Goal: Task Accomplishment & Management: Complete application form

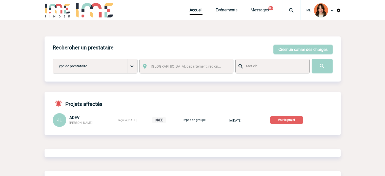
click at [286, 8] on img at bounding box center [291, 10] width 18 height 6
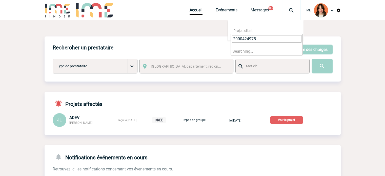
type input "2000424975"
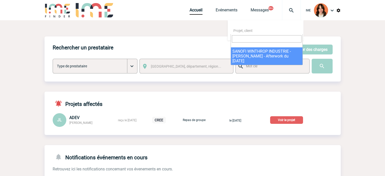
select select "24476"
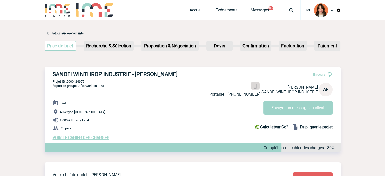
click at [253, 86] on img at bounding box center [254, 86] width 5 height 5
click at [72, 82] on p "Projet ID : 2000424975" at bounding box center [193, 81] width 296 height 4
copy p "2000424975"
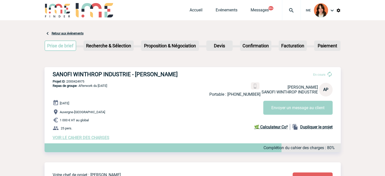
click at [187, 12] on div "IME Accueil Evénements 99+" at bounding box center [193, 10] width 296 height 21
click at [190, 12] on link "Accueil" at bounding box center [195, 11] width 13 height 7
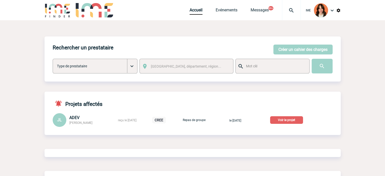
click at [286, 8] on img at bounding box center [291, 10] width 18 height 6
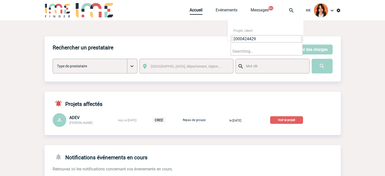
type input "2000424429"
click at [258, 49] on li "Searching…" at bounding box center [267, 51] width 72 height 8
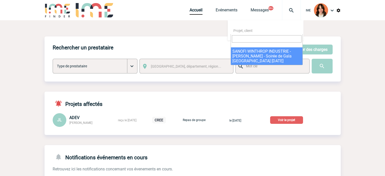
select select "23930"
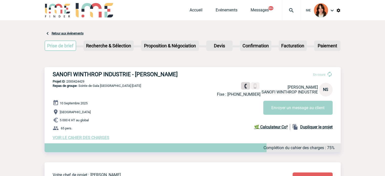
click at [242, 87] on link at bounding box center [245, 85] width 9 height 7
click at [255, 85] on img at bounding box center [254, 86] width 5 height 5
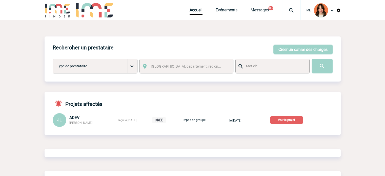
click at [295, 4] on div at bounding box center [291, 10] width 19 height 20
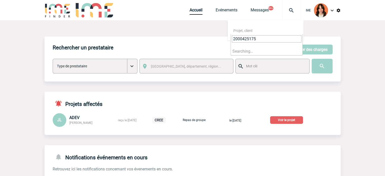
type input "2000425175"
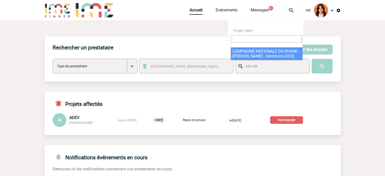
select select "24676"
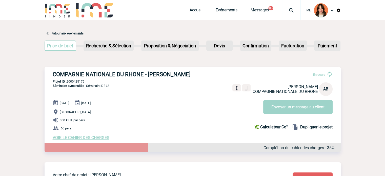
click at [97, 140] on span "VOIR LE CAHIER DES CHARGES" at bounding box center [81, 137] width 57 height 5
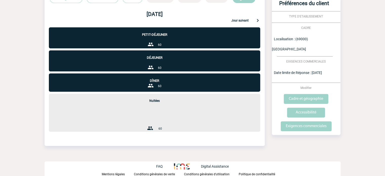
scroll to position [152, 0]
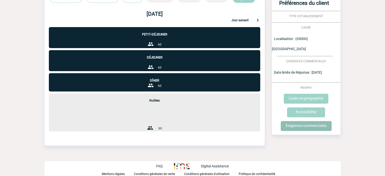
click at [296, 121] on input "Exigences commerciales" at bounding box center [305, 126] width 51 height 10
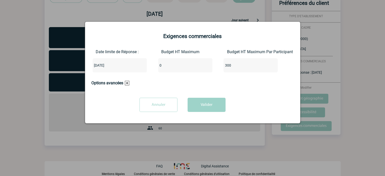
drag, startPoint x: 174, startPoint y: 64, endPoint x: 119, endPoint y: 64, distance: 54.9
click at [119, 64] on div "Date limite de Réponse : [DATE] Budget HT Maximum 0 Budget HT Maximum Par Parti…" at bounding box center [192, 62] width 202 height 27
type input "18000"
click at [205, 102] on button "Valider" at bounding box center [206, 105] width 38 height 14
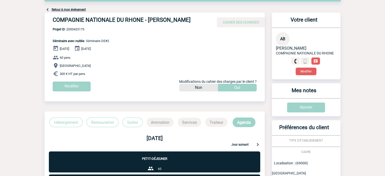
scroll to position [0, 0]
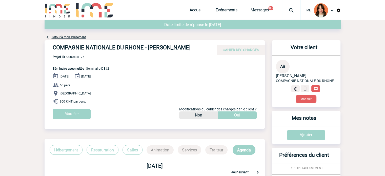
click at [73, 59] on span "Projet ID : 2000425175" at bounding box center [81, 57] width 56 height 4
copy span "2000425175"
click at [74, 37] on link "Retour à mon événement" at bounding box center [69, 37] width 34 height 4
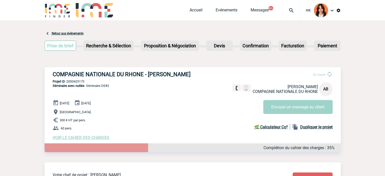
click at [288, 9] on img at bounding box center [291, 10] width 18 height 6
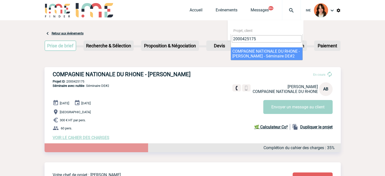
type input "2000425175"
select select "24676"
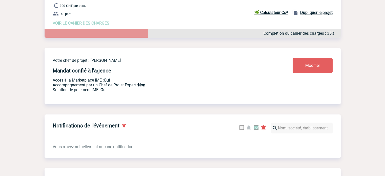
scroll to position [51, 0]
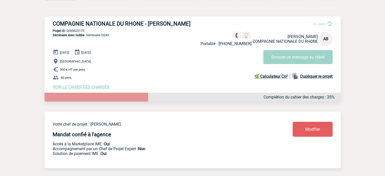
click at [104, 89] on span "VOIR LE CAHIER DES CHARGES" at bounding box center [81, 86] width 57 height 5
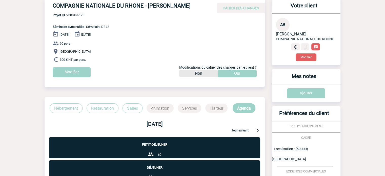
scroll to position [101, 0]
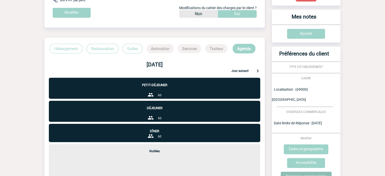
click at [291, 171] on input "Exigences commerciales" at bounding box center [305, 176] width 51 height 10
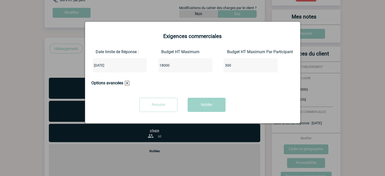
click at [224, 66] on input "300" at bounding box center [247, 65] width 48 height 7
click at [209, 103] on button "Valider" at bounding box center [206, 105] width 38 height 14
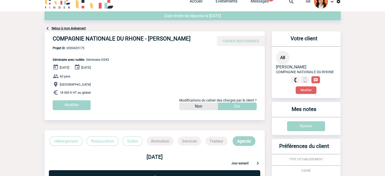
scroll to position [0, 0]
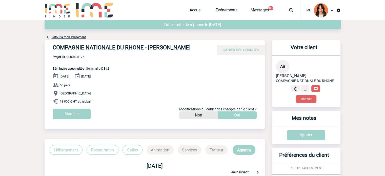
click at [78, 35] on div "Retour à mon événement" at bounding box center [193, 30] width 296 height 20
click at [78, 35] on link "Retour à mon événement" at bounding box center [69, 37] width 34 height 4
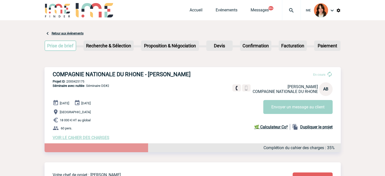
click at [290, 11] on img at bounding box center [291, 10] width 18 height 6
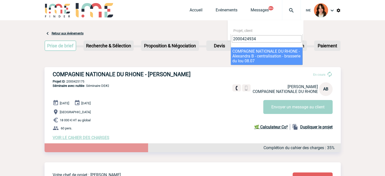
type input "2000424934"
select select "24435"
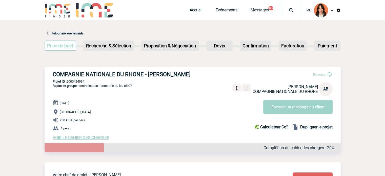
click at [103, 140] on span "VOIR LE CAHIER DES CHARGES" at bounding box center [81, 137] width 57 height 5
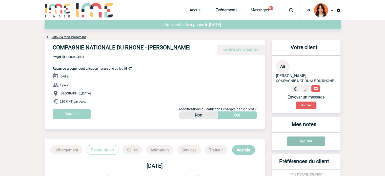
scroll to position [126, 0]
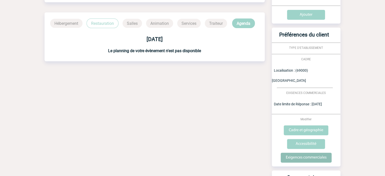
click at [310, 152] on input "Exigences commerciales" at bounding box center [305, 157] width 51 height 10
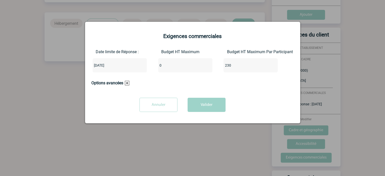
click at [191, 70] on div "0" at bounding box center [185, 65] width 54 height 14
click at [191, 69] on div "0" at bounding box center [185, 65] width 54 height 14
click at [191, 67] on input "0" at bounding box center [182, 65] width 48 height 7
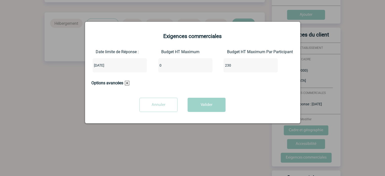
click at [191, 67] on input "0" at bounding box center [182, 65] width 48 height 7
drag, startPoint x: 191, startPoint y: 67, endPoint x: 173, endPoint y: 64, distance: 18.6
click at [108, 66] on div "Date limite de Réponse : 2025-07-24 Budget HT Maximum 023 Budget HT Maximum Par…" at bounding box center [192, 62] width 202 height 27
type input "230"
drag, startPoint x: 248, startPoint y: 65, endPoint x: 190, endPoint y: 65, distance: 57.7
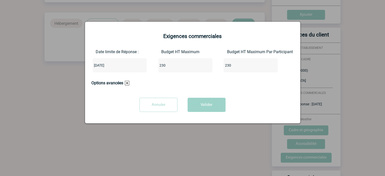
click at [190, 65] on div "Date limite de Réponse : 2025-07-24 Budget HT Maximum 230 Budget HT Maximum Par…" at bounding box center [192, 62] width 202 height 27
type input "0"
click at [199, 105] on button "Valider" at bounding box center [206, 105] width 38 height 14
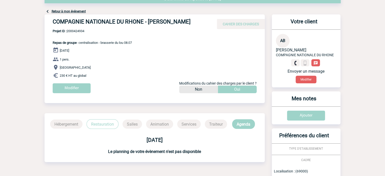
scroll to position [0, 0]
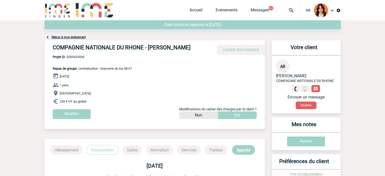
click at [283, 4] on div at bounding box center [291, 10] width 19 height 20
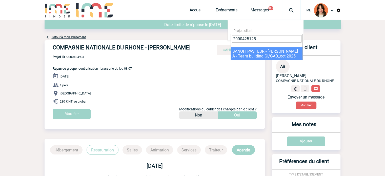
type input "2000425125"
select select "24626"
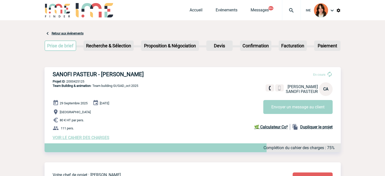
click at [71, 138] on span "VOIR LE CAHIER DES CHARGES" at bounding box center [81, 137] width 57 height 5
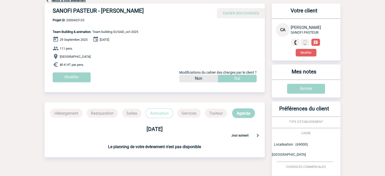
scroll to position [115, 0]
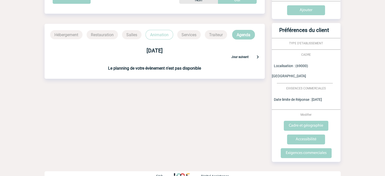
click at [297, 150] on div "Exigences commerciales" at bounding box center [306, 155] width 69 height 14
click at [297, 148] on input "Exigences commerciales" at bounding box center [305, 153] width 51 height 10
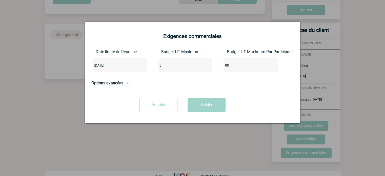
drag, startPoint x: 153, startPoint y: 68, endPoint x: 156, endPoint y: 68, distance: 2.8
click at [150, 68] on div "Date limite de Réponse : [DATE] Budget HT Maximum 0 Budget HT Maximum Par Parti…" at bounding box center [192, 62] width 202 height 27
type input "10000"
drag, startPoint x: 235, startPoint y: 66, endPoint x: 208, endPoint y: 96, distance: 40.3
click at [213, 68] on div "Date limite de Réponse : [DATE] Budget HT Maximum 10000 Budget HT Maximum Par P…" at bounding box center [192, 62] width 202 height 27
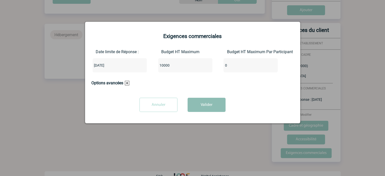
type input "0"
click at [204, 107] on button "Valider" at bounding box center [206, 105] width 38 height 14
